Goal: Transaction & Acquisition: Purchase product/service

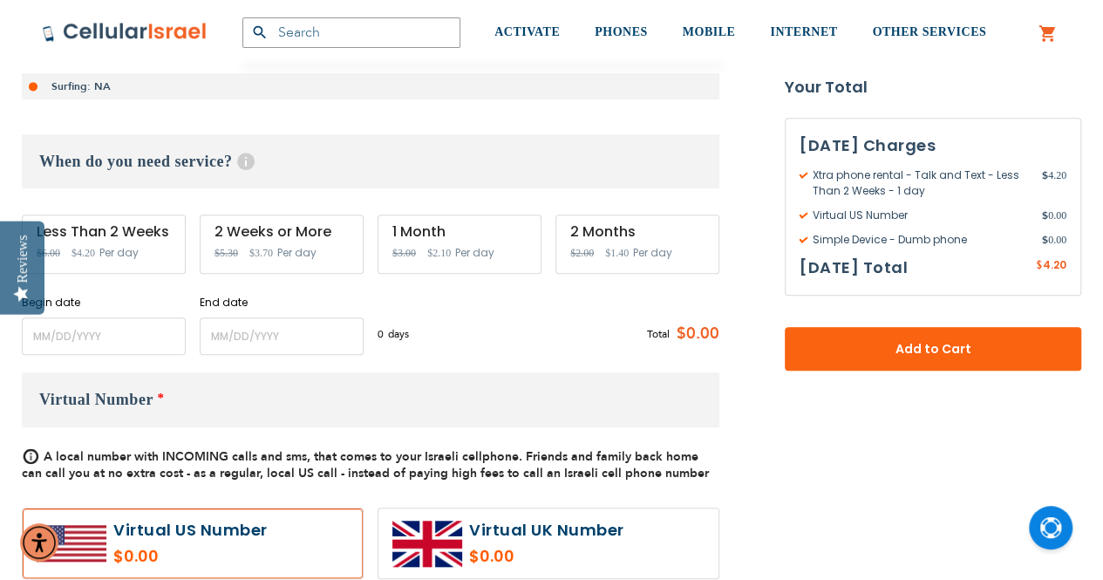
scroll to position [523, 0]
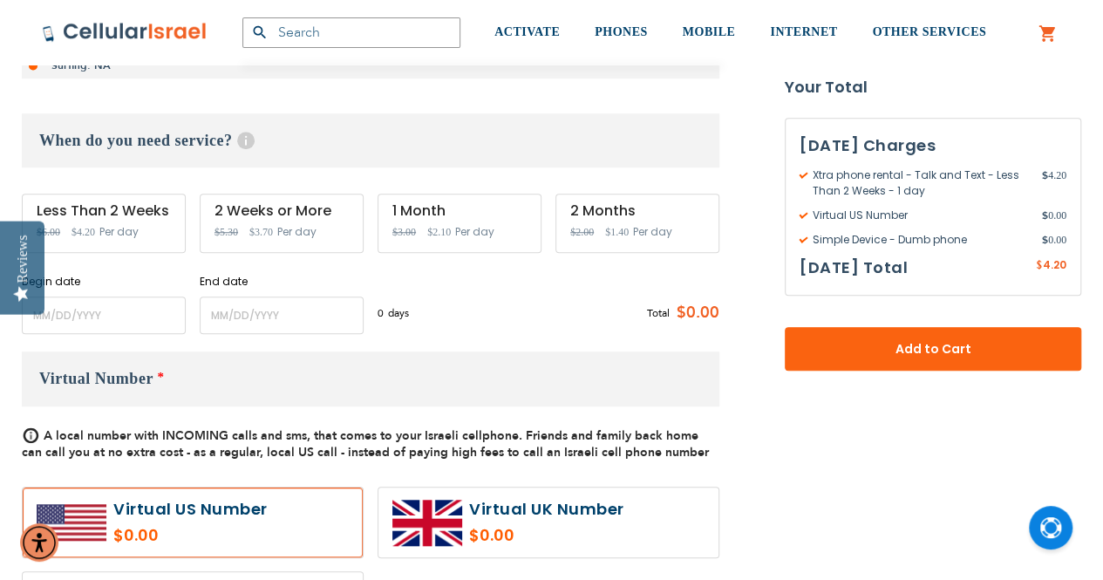
type input "[EMAIL_ADDRESS][DOMAIN_NAME]"
click at [92, 315] on input "name" at bounding box center [104, 314] width 164 height 37
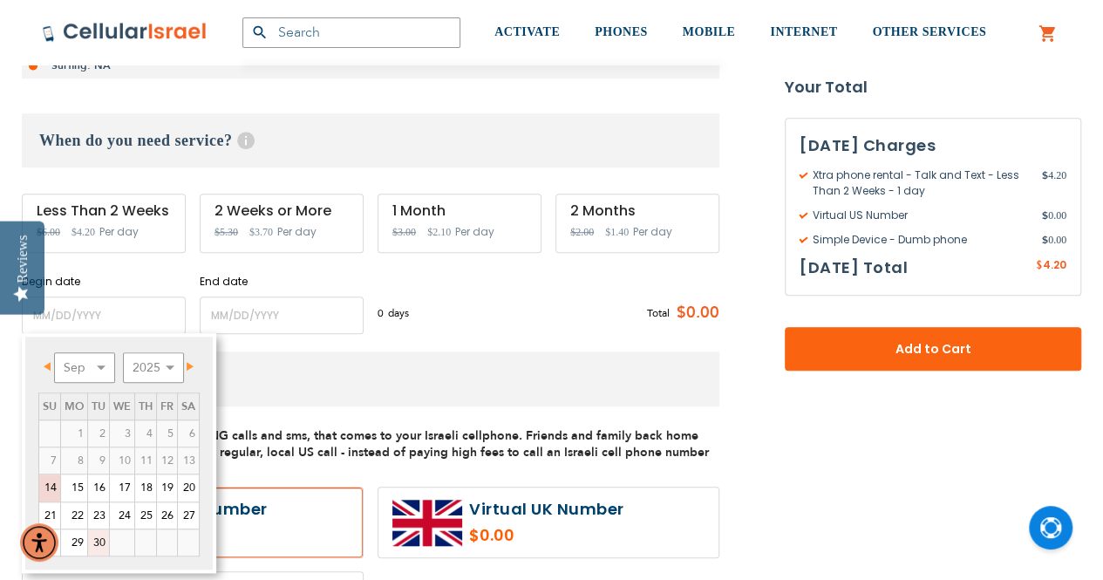
click at [99, 540] on link "30" at bounding box center [98, 542] width 21 height 26
type input "[DATE]"
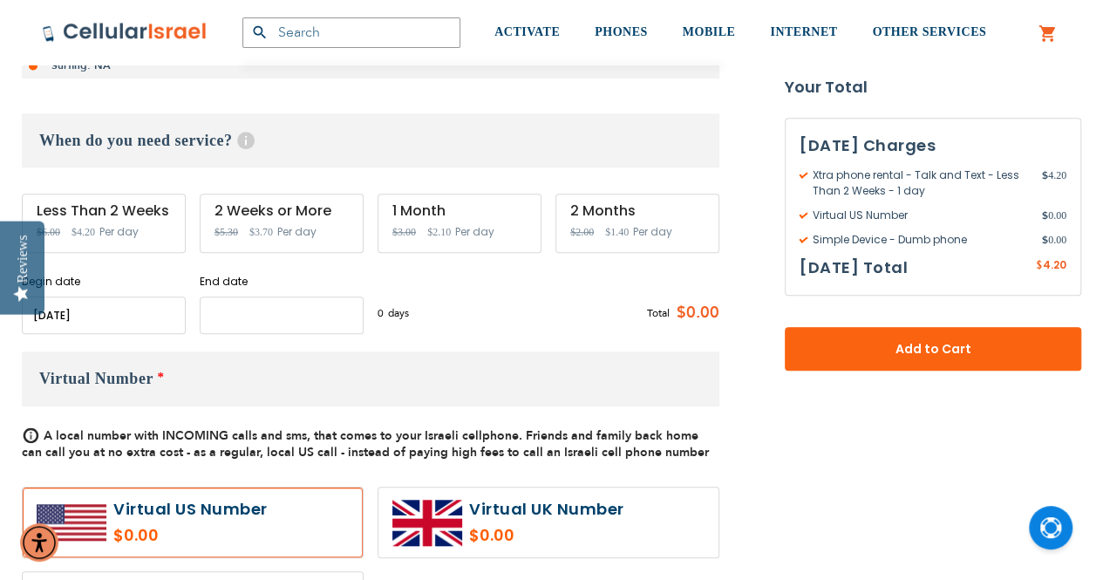
click at [235, 313] on input "name" at bounding box center [282, 314] width 164 height 37
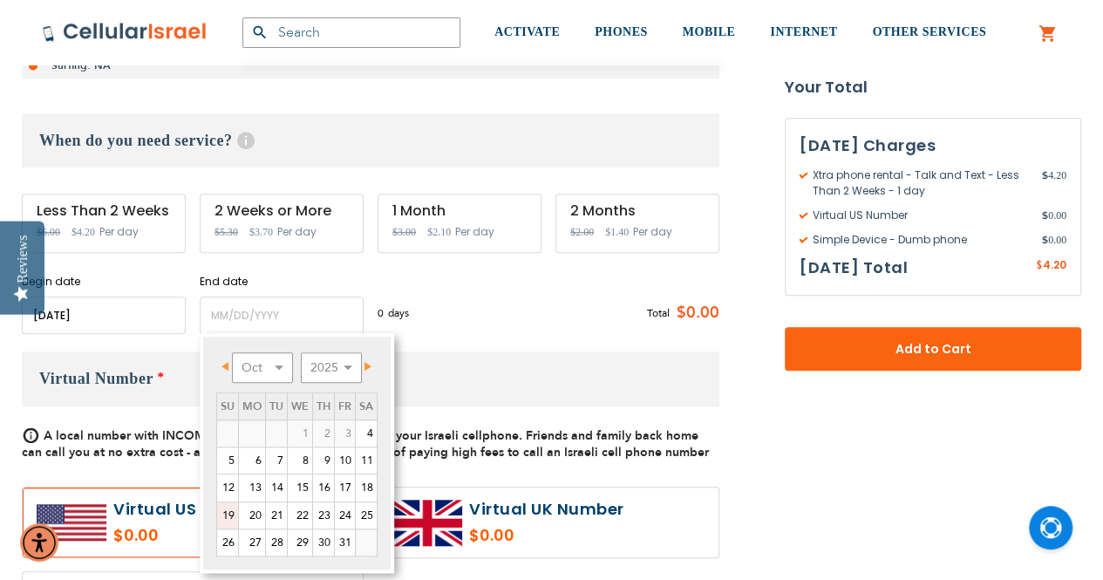
click at [230, 516] on link "19" at bounding box center [227, 515] width 21 height 26
type input "[DATE]"
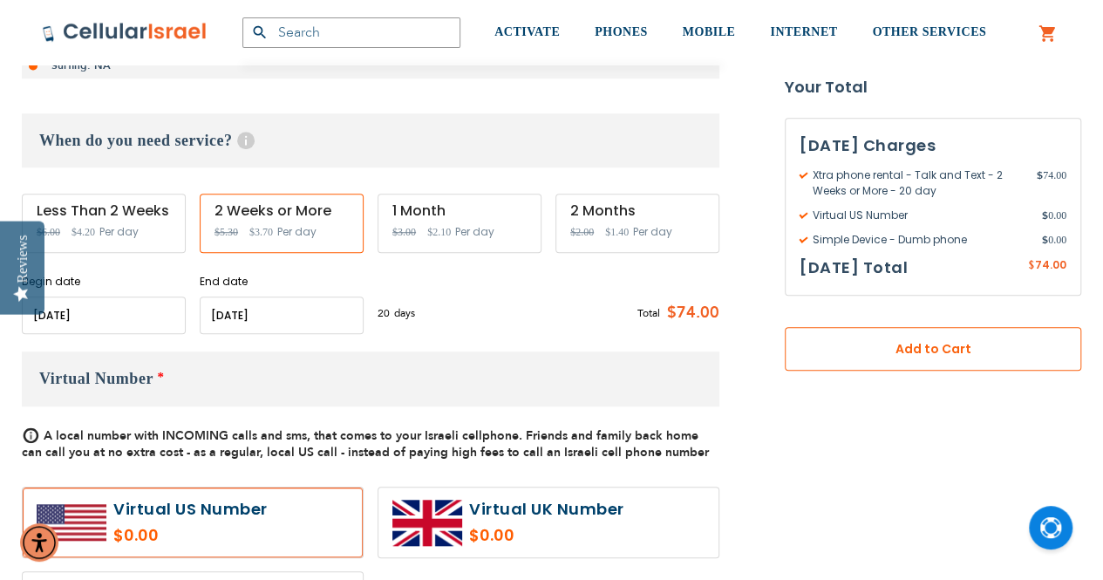
click at [888, 351] on span "Add to Cart" at bounding box center [932, 349] width 181 height 18
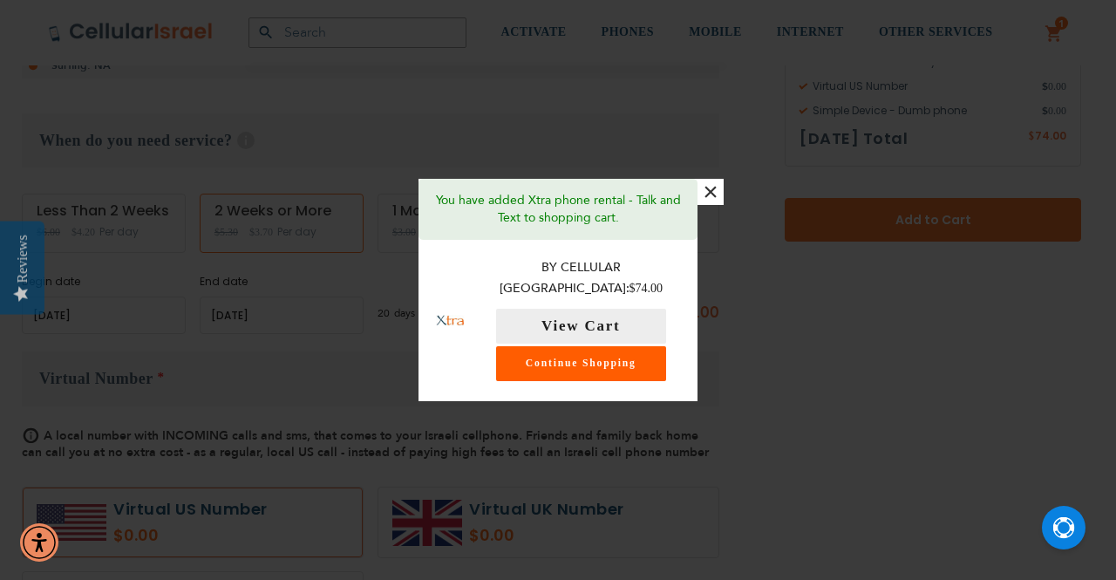
click at [586, 351] on link "Continue Shopping" at bounding box center [581, 363] width 170 height 35
